Goal: Navigation & Orientation: Find specific page/section

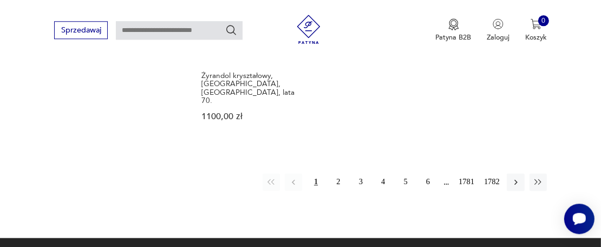
scroll to position [1348, 0]
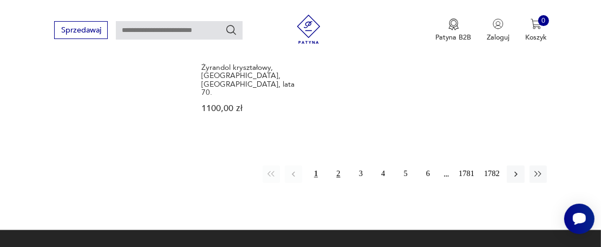
click at [336, 165] on button "2" at bounding box center [338, 173] width 17 height 17
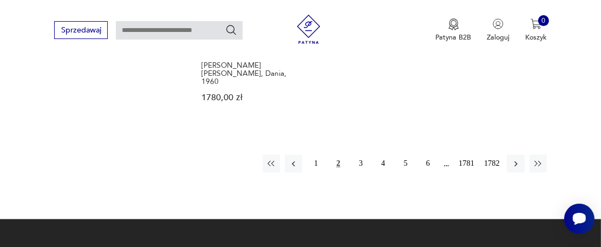
scroll to position [1373, 0]
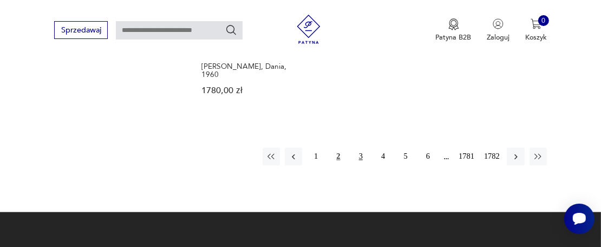
click at [361, 148] on button "3" at bounding box center [360, 156] width 17 height 17
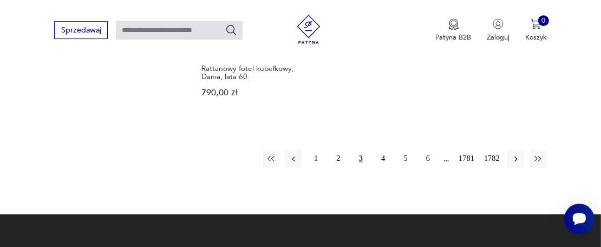
scroll to position [1373, 0]
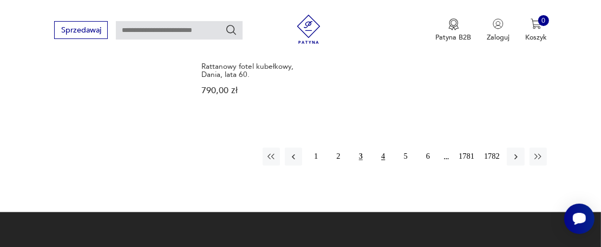
click at [385, 148] on button "4" at bounding box center [383, 156] width 17 height 17
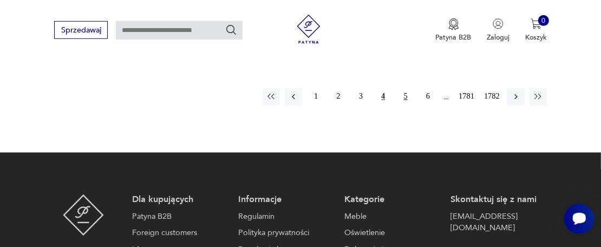
scroll to position [1487, 0]
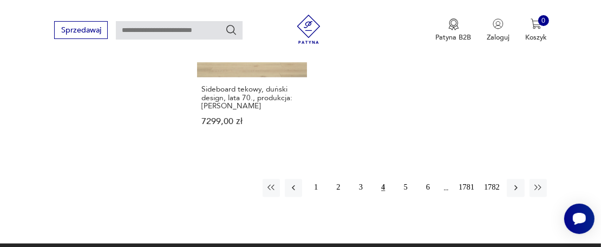
scroll to position [1373, 0]
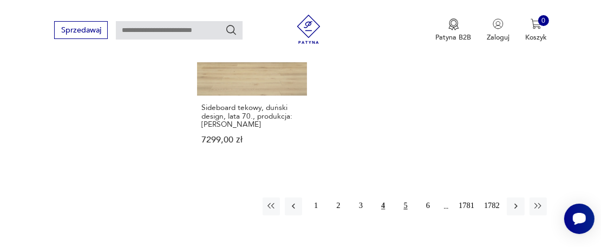
click at [406, 198] on button "5" at bounding box center [405, 206] width 17 height 17
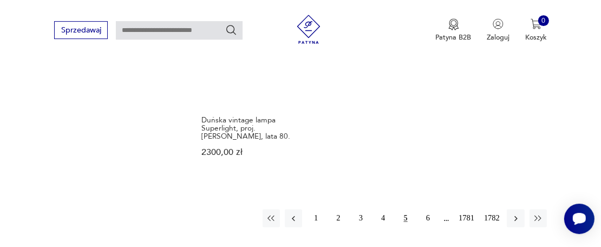
scroll to position [1316, 0]
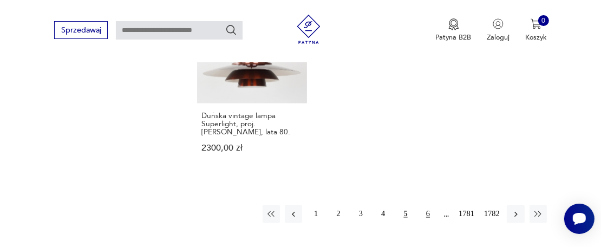
drag, startPoint x: 428, startPoint y: 196, endPoint x: 423, endPoint y: 191, distance: 6.9
click at [426, 205] on button "6" at bounding box center [427, 213] width 17 height 17
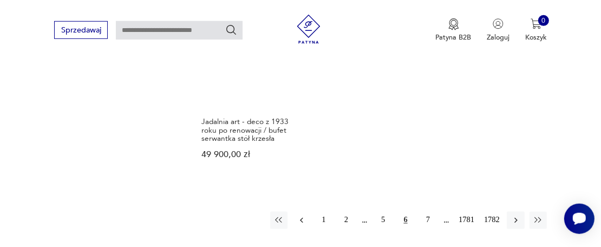
scroll to position [1316, 0]
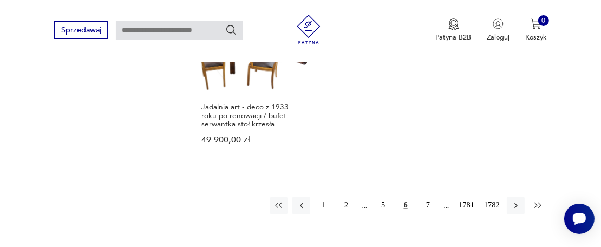
click at [537, 201] on icon "button" at bounding box center [539, 206] width 10 height 10
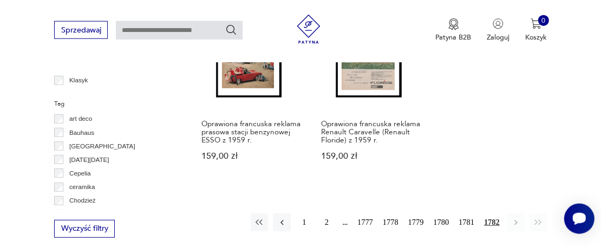
scroll to position [517, 0]
click at [328, 213] on button "2" at bounding box center [326, 221] width 17 height 17
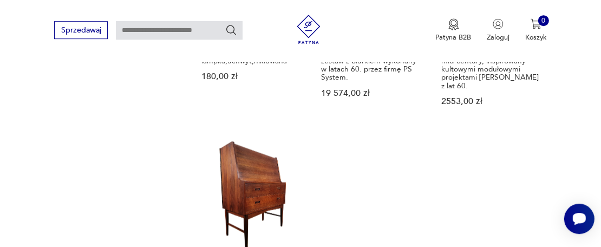
scroll to position [1145, 0]
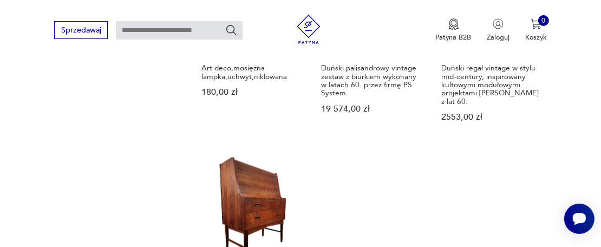
drag, startPoint x: 216, startPoint y: 34, endPoint x: 208, endPoint y: 31, distance: 7.9
click at [216, 31] on input "text" at bounding box center [179, 30] width 127 height 18
click at [78, 31] on button "Sprzedawaj" at bounding box center [81, 30] width 54 height 18
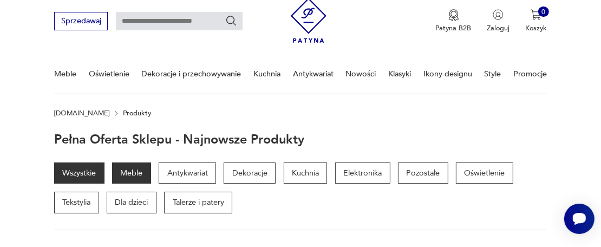
click at [139, 175] on p "Meble" at bounding box center [131, 174] width 39 height 22
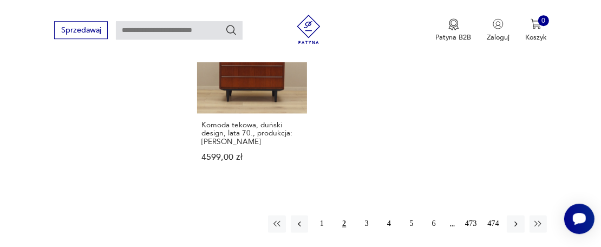
scroll to position [1458, 0]
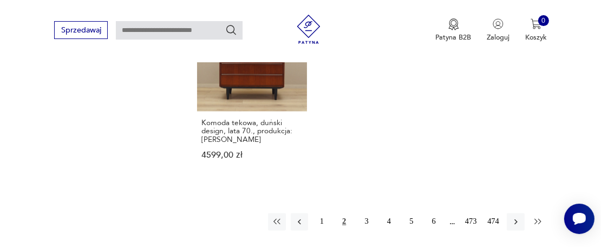
click at [540, 217] on icon "button" at bounding box center [539, 222] width 10 height 10
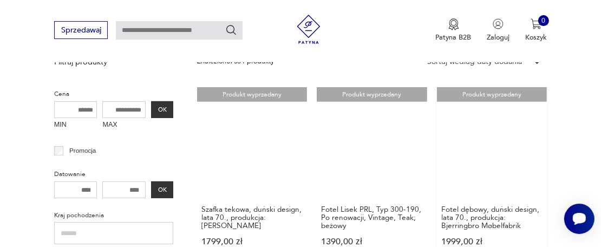
scroll to position [365, 0]
